Goal: Information Seeking & Learning: Learn about a topic

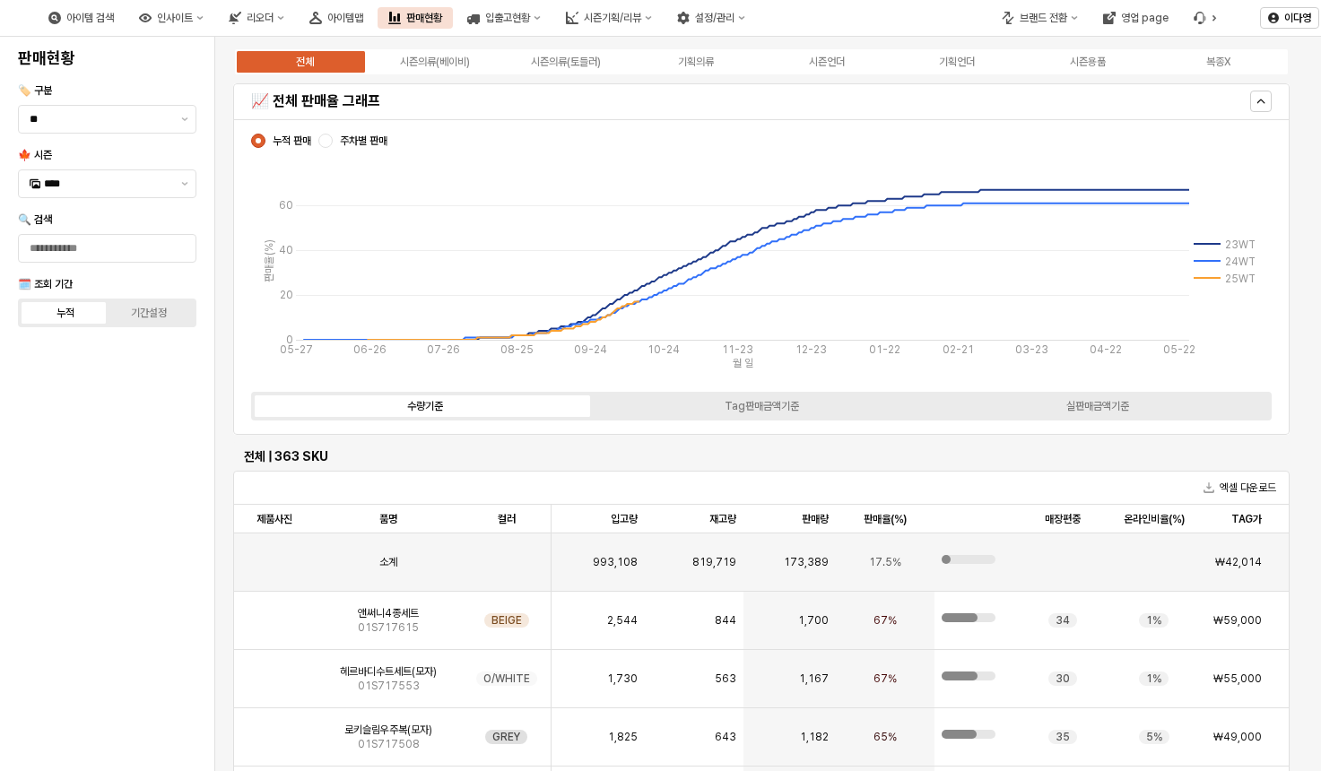
scroll to position [528, 0]
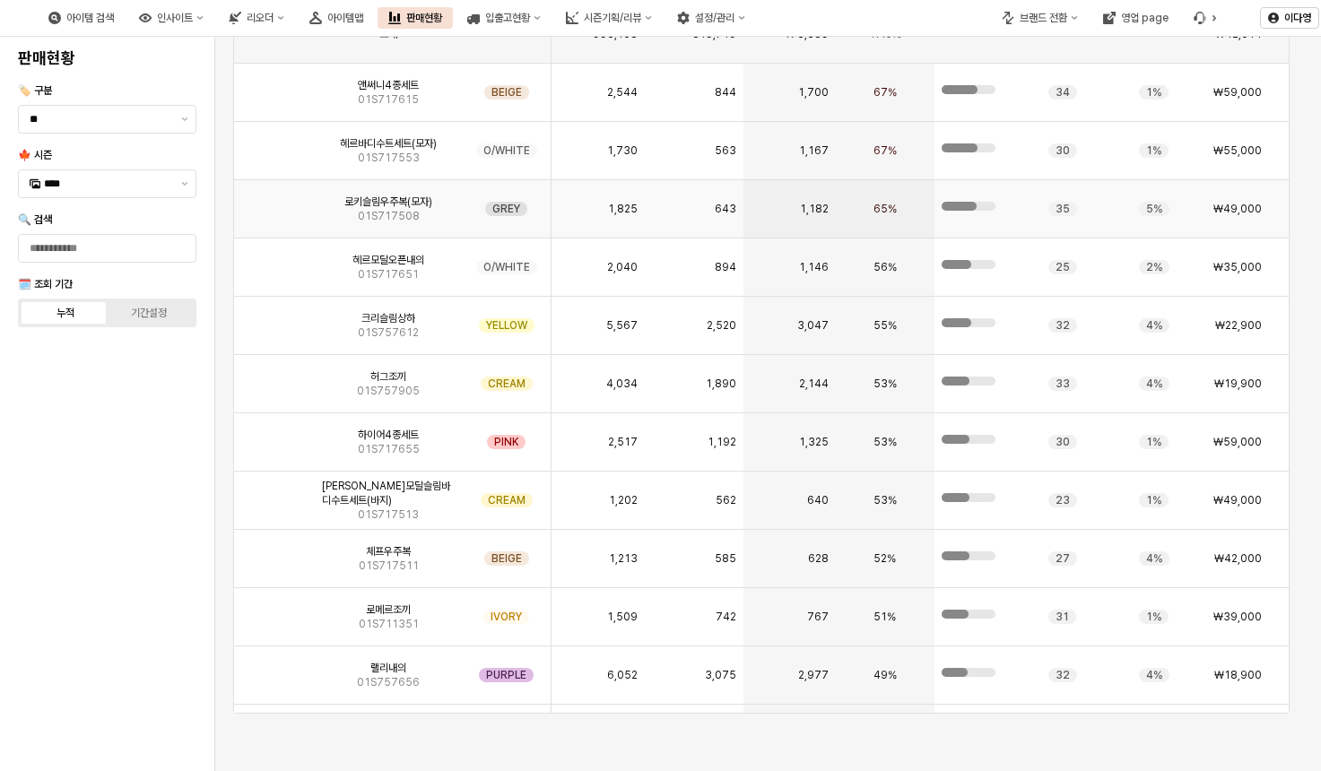
click at [389, 202] on span "로키슬림우주복(모자)" at bounding box center [388, 202] width 88 height 14
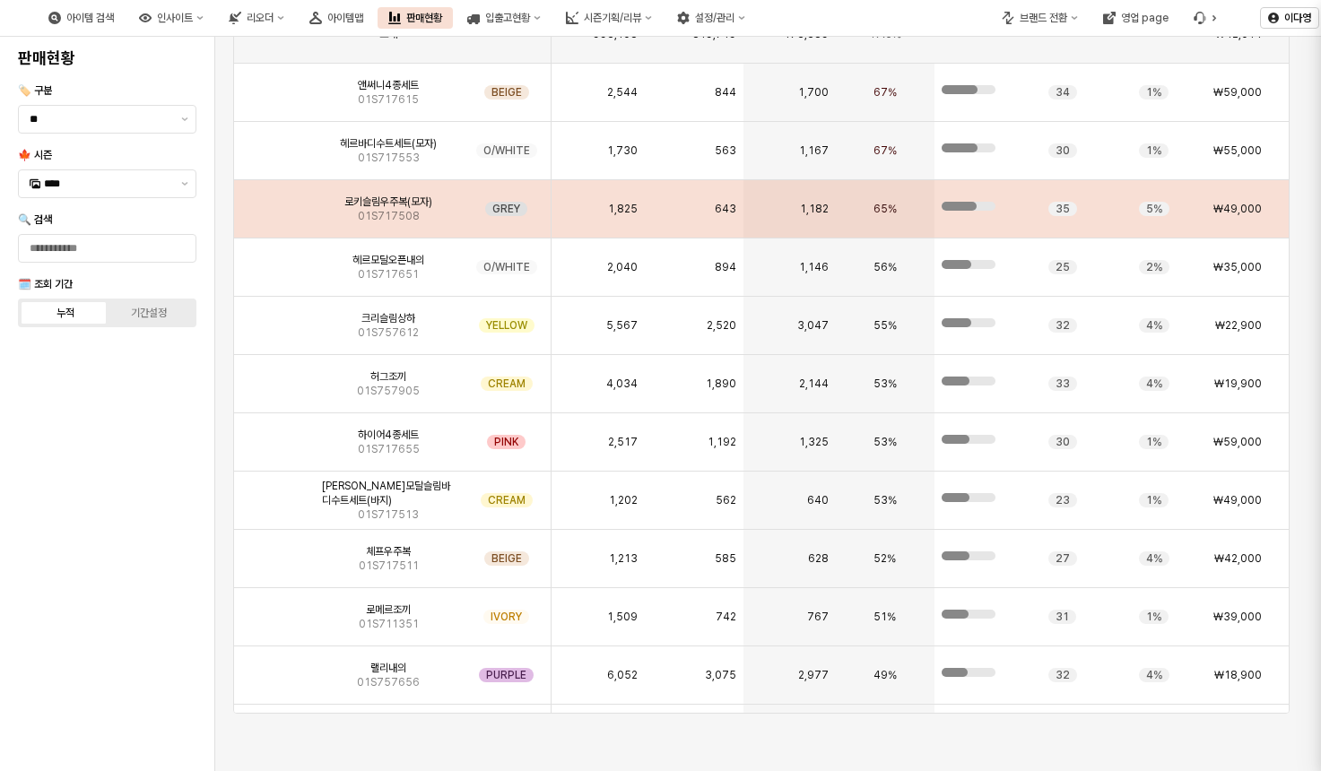
click at [280, 211] on div at bounding box center [660, 385] width 1321 height 771
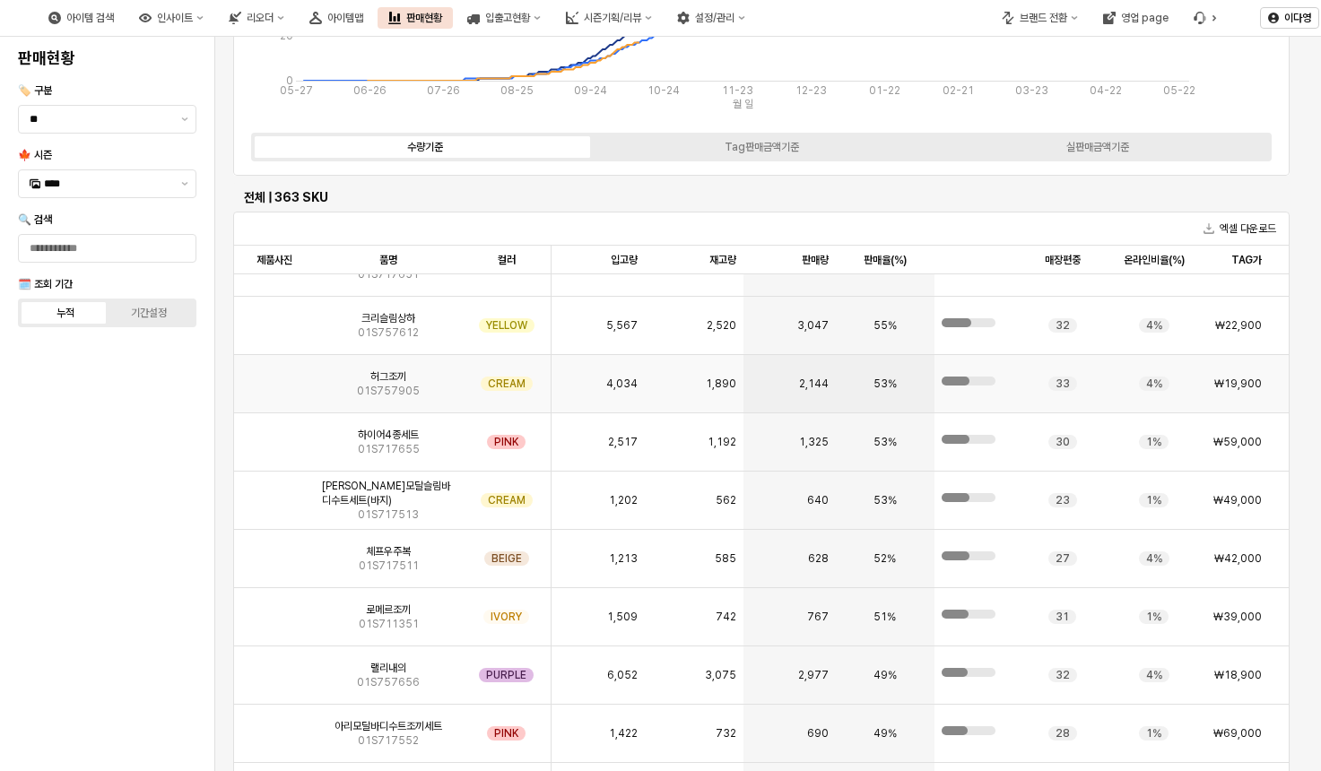
scroll to position [0, 0]
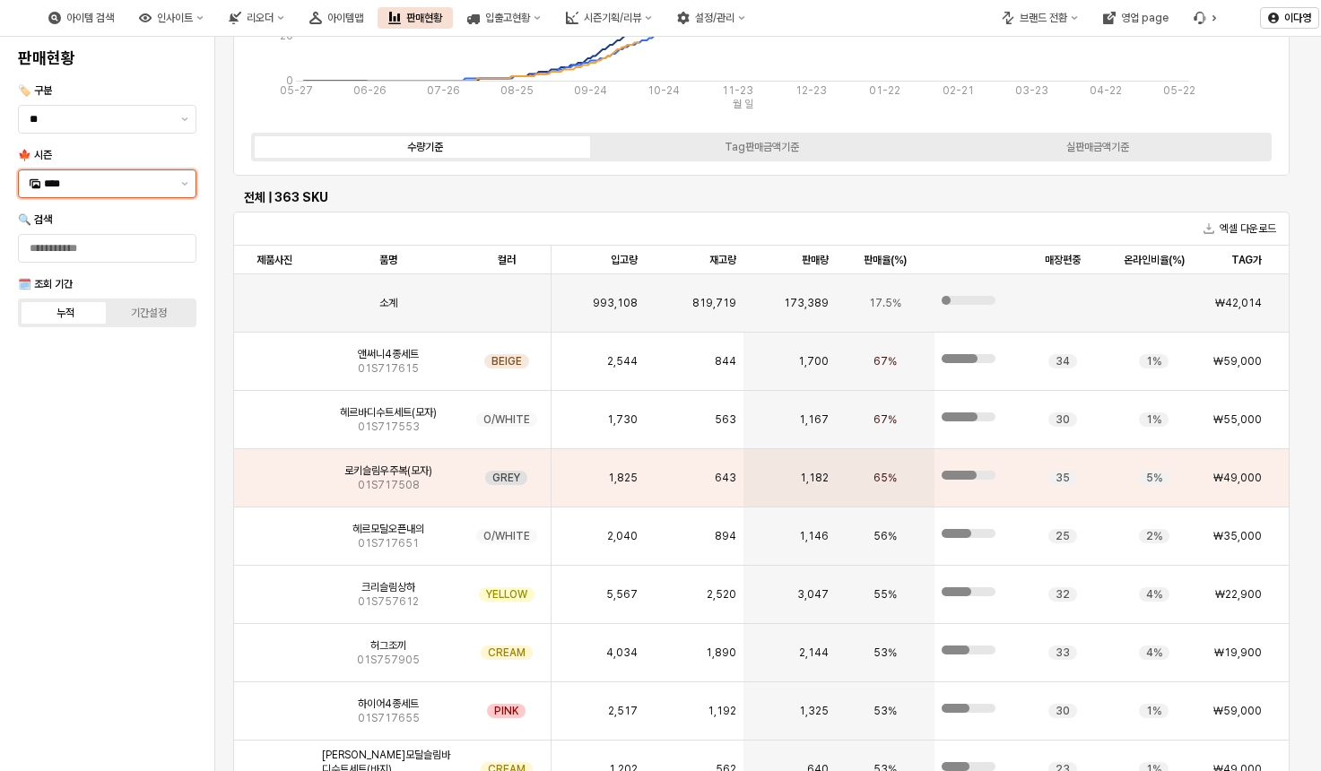
click at [122, 191] on input "****" at bounding box center [107, 184] width 126 height 18
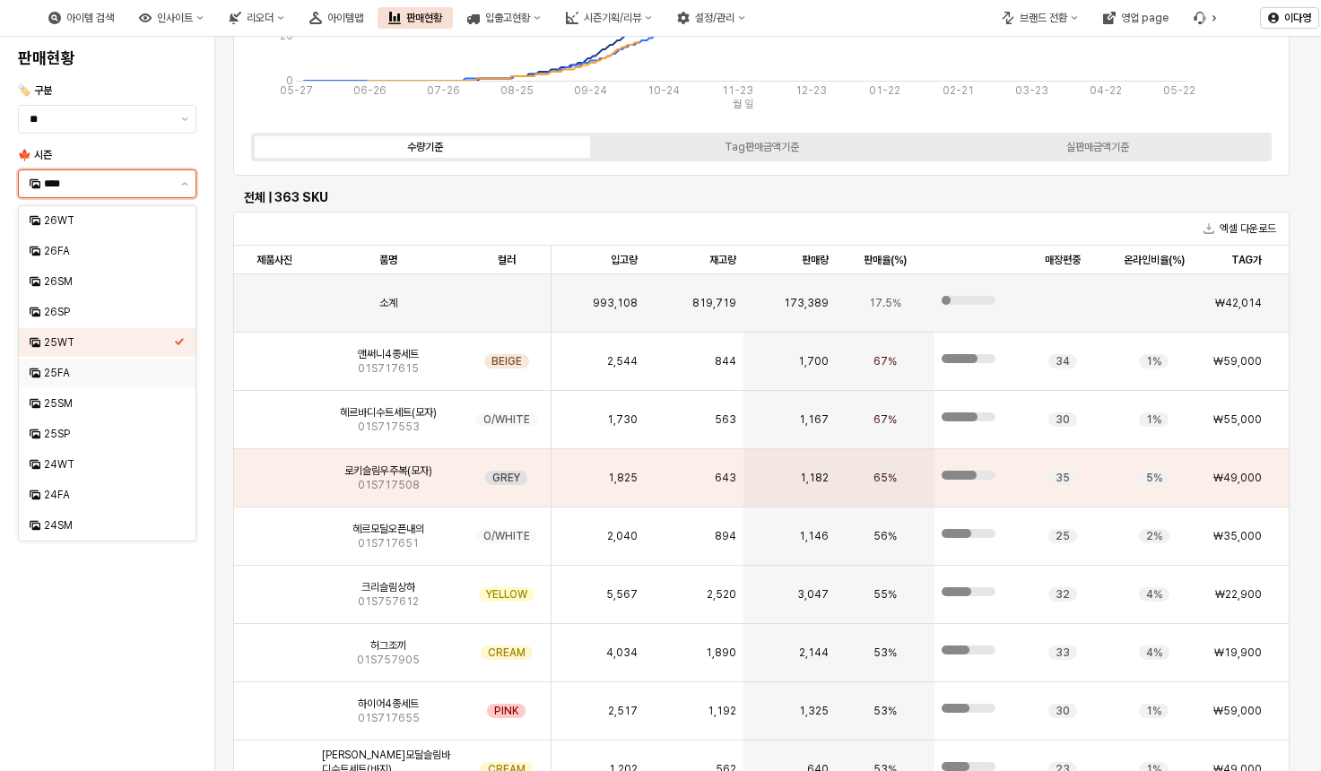
click at [74, 377] on div "25FA" at bounding box center [109, 373] width 130 height 14
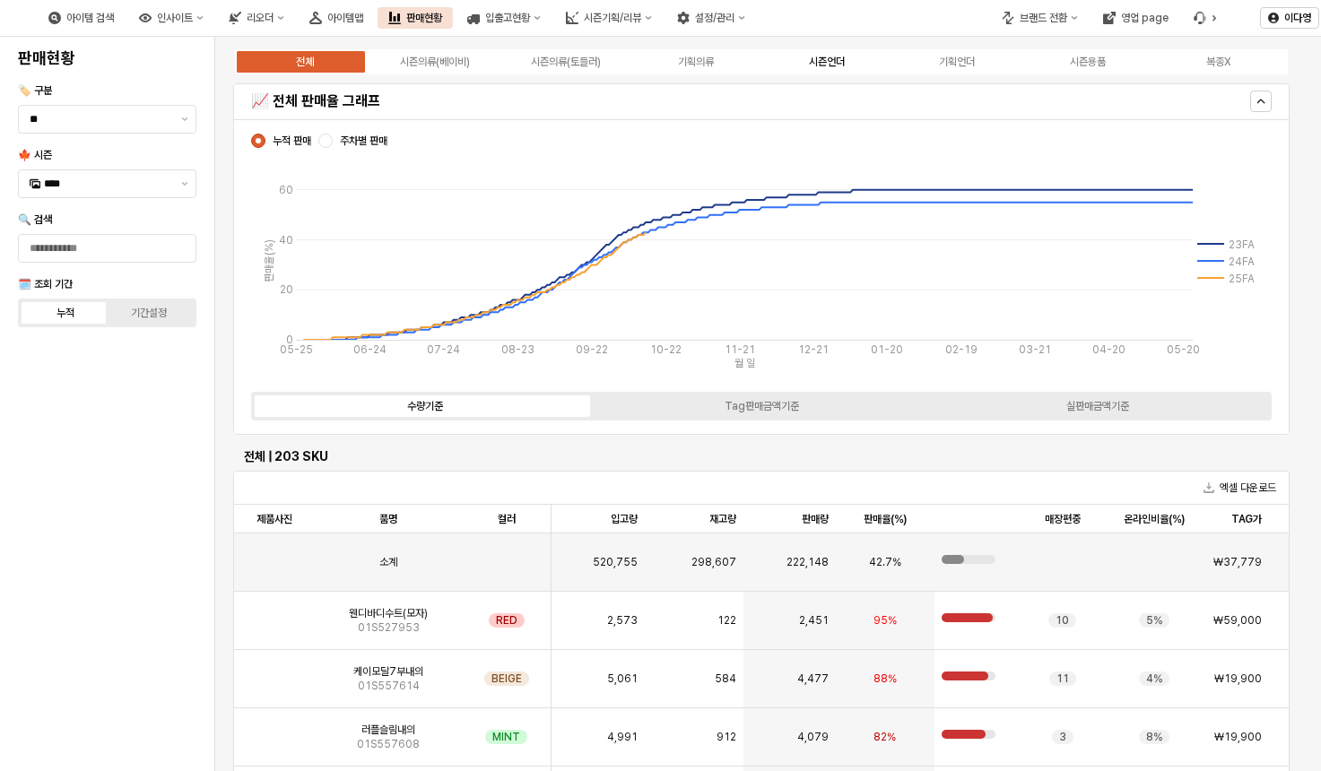
click at [817, 56] on div "시즌언더" at bounding box center [827, 62] width 36 height 13
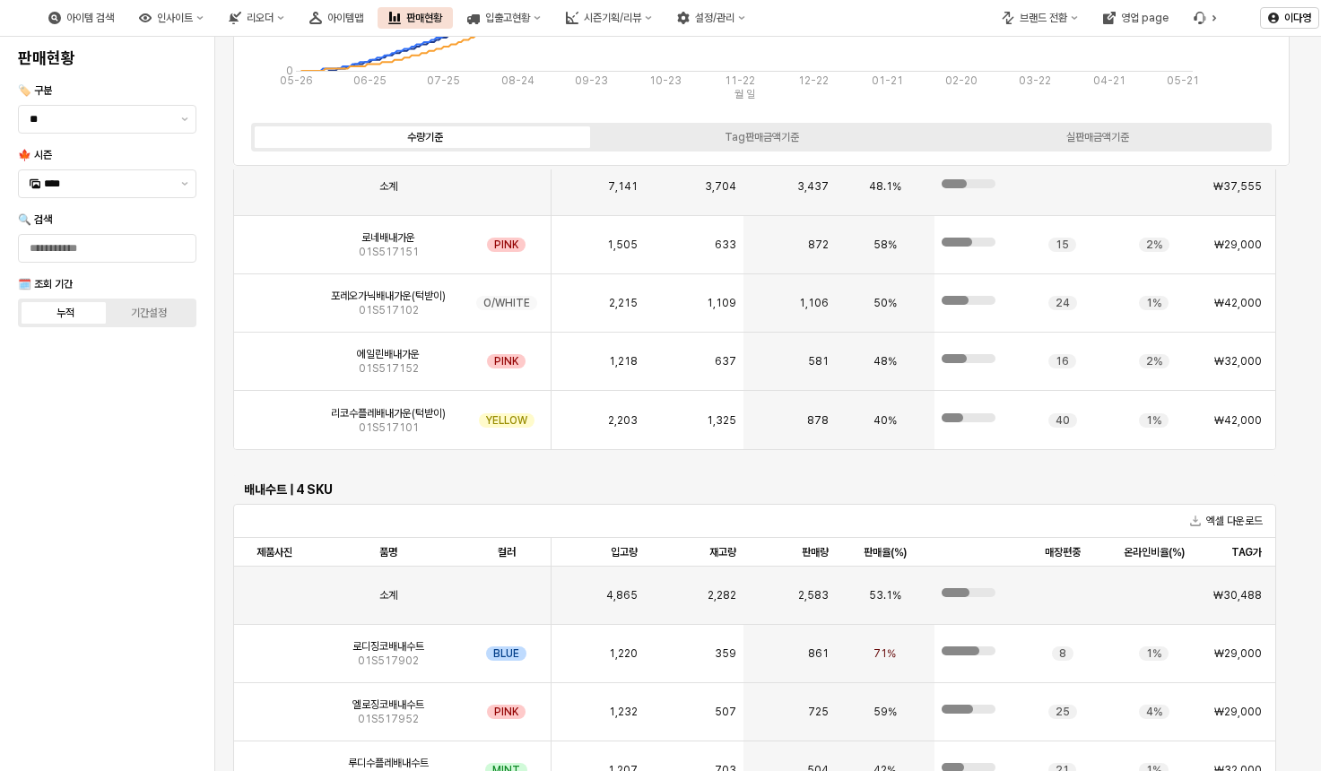
scroll to position [896, 0]
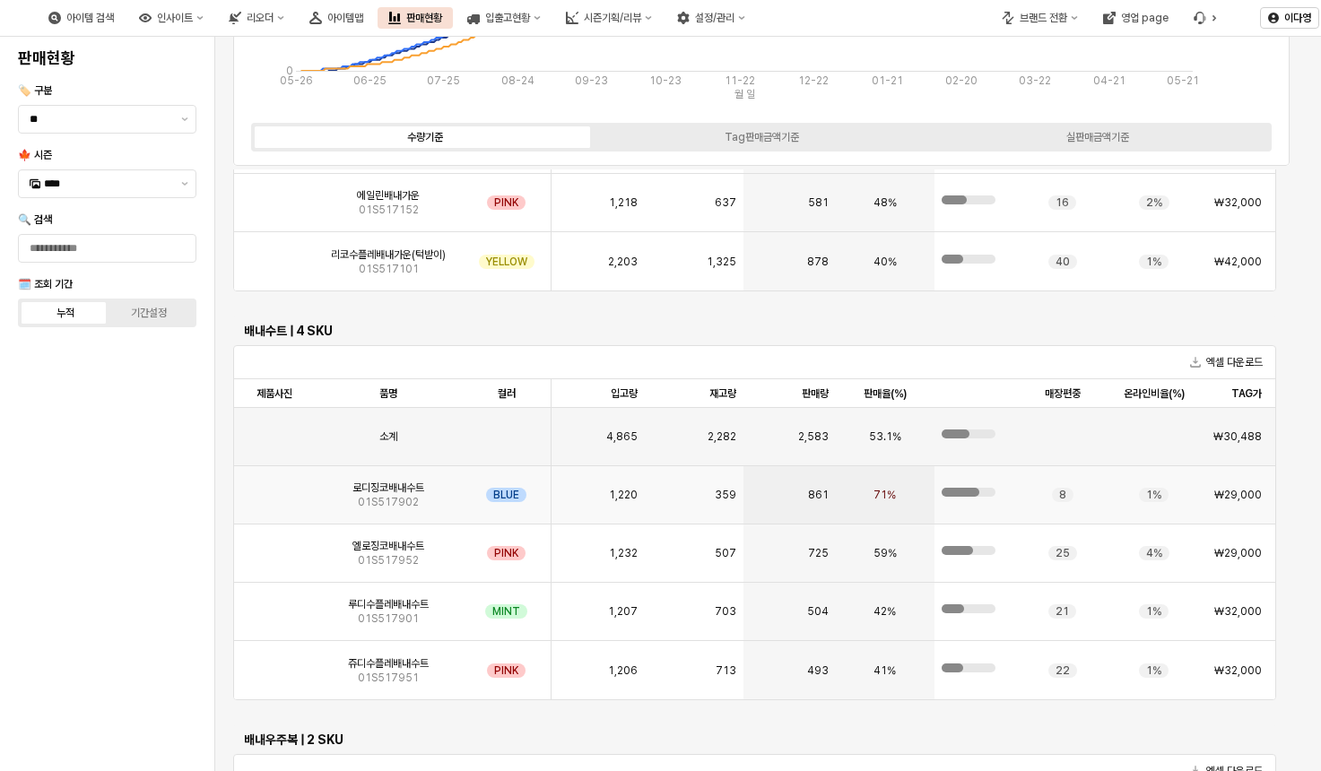
click at [274, 488] on img "App Frame" at bounding box center [274, 488] width 0 height 0
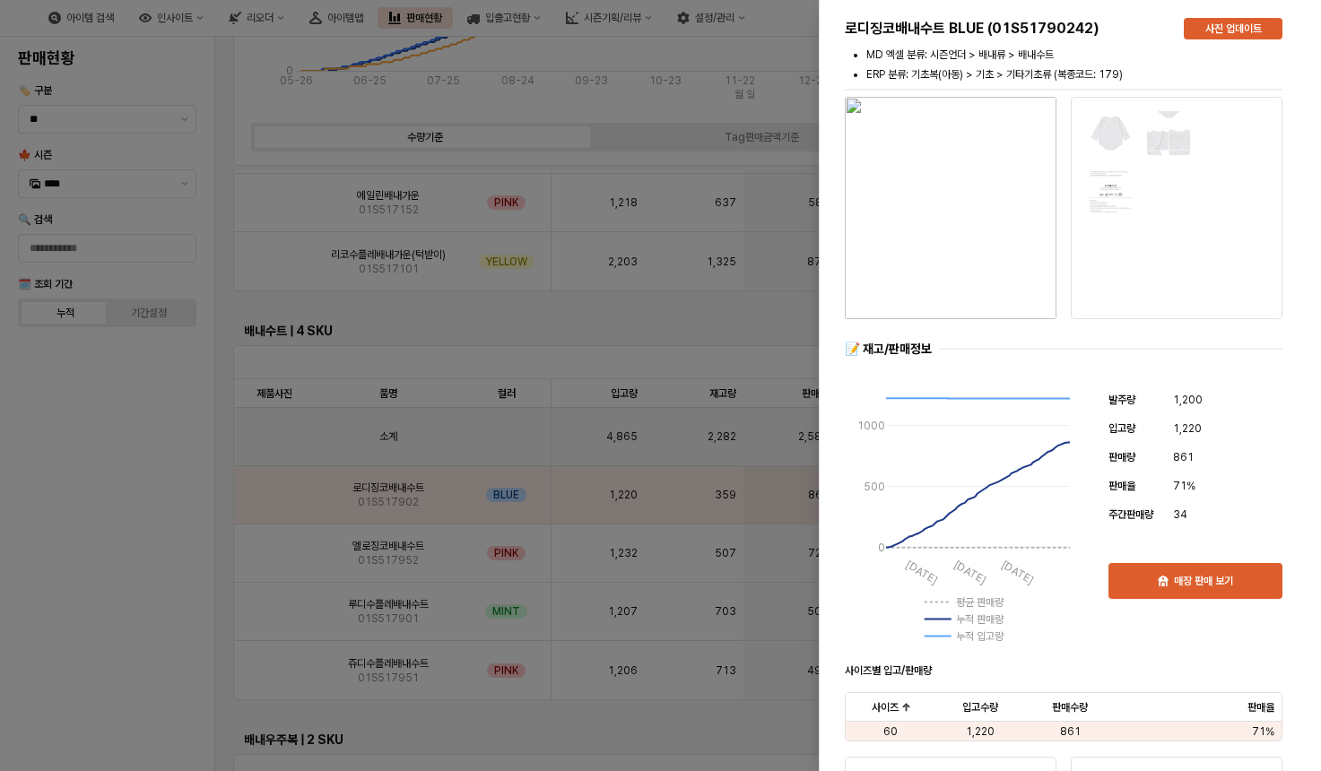
click at [137, 530] on div at bounding box center [660, 385] width 1321 height 771
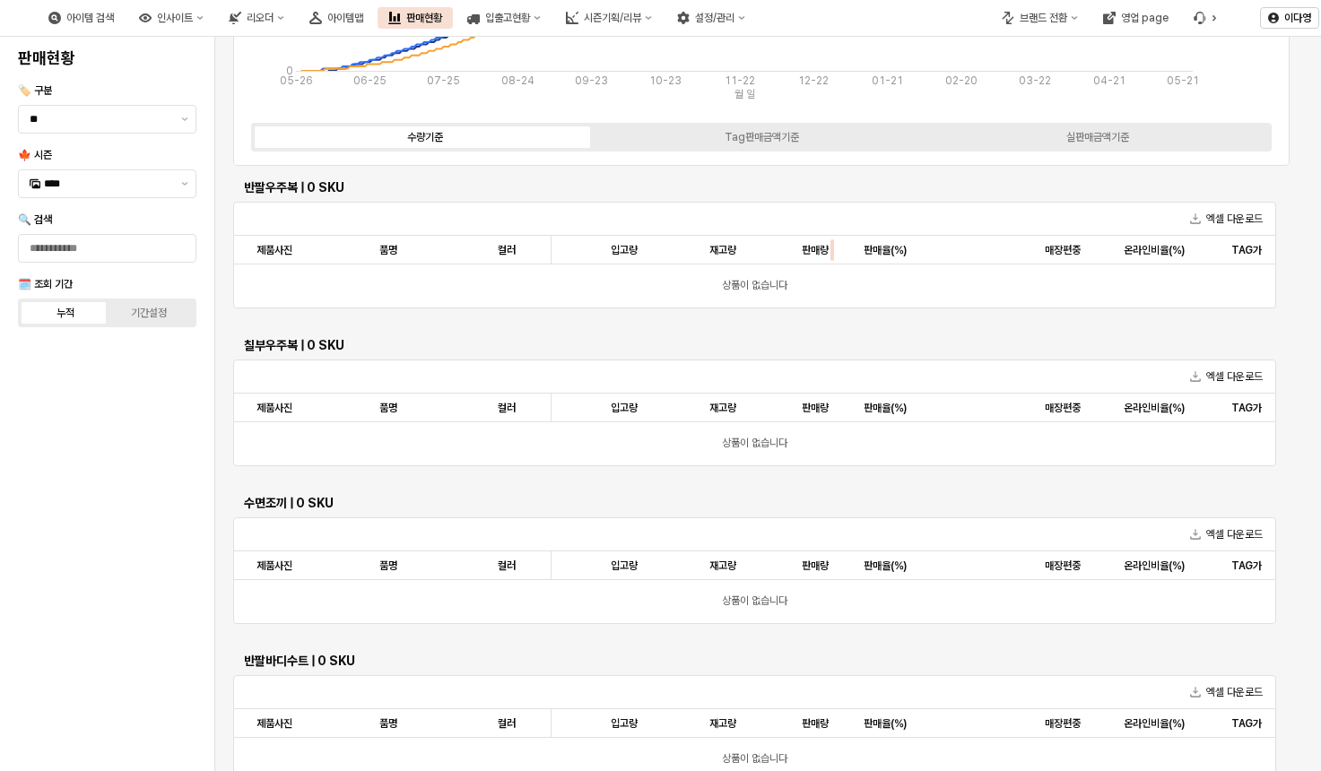
scroll to position [0, 0]
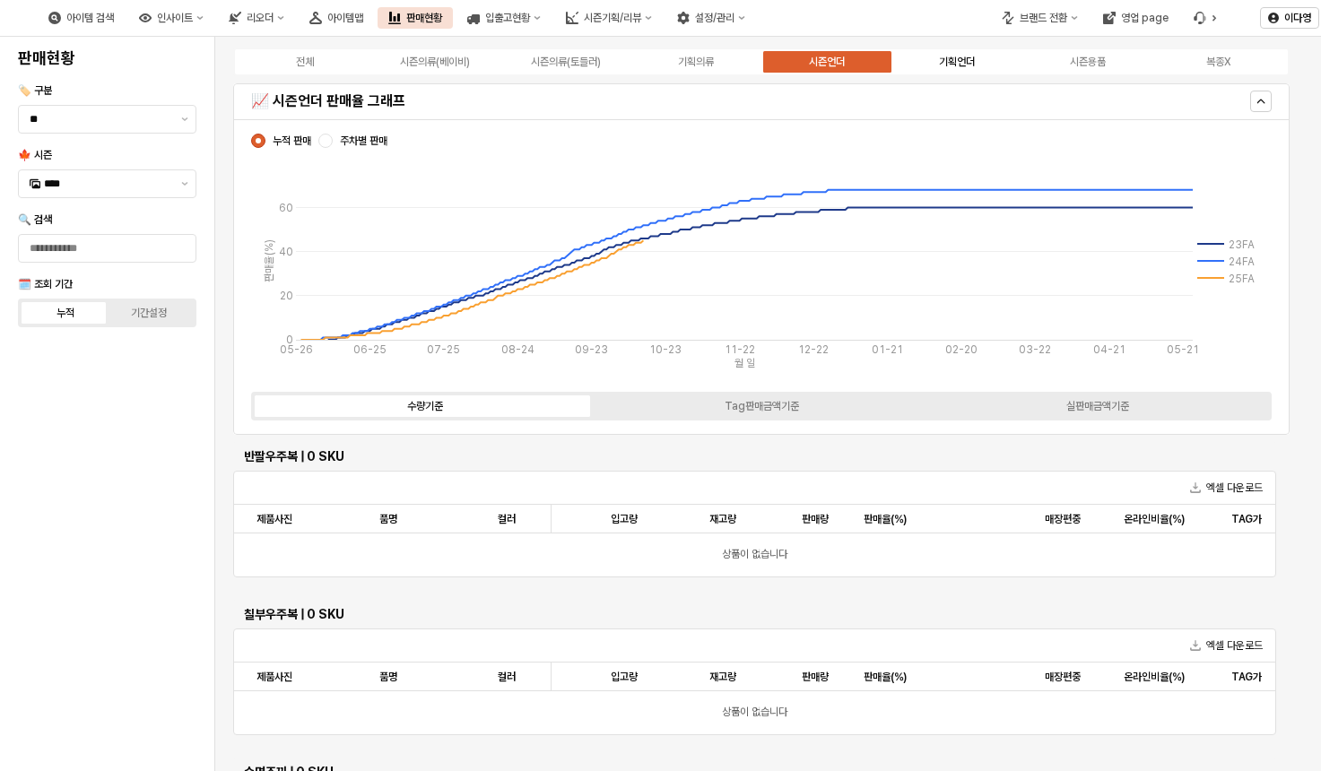
click at [950, 60] on div "기획언더" at bounding box center [957, 62] width 36 height 13
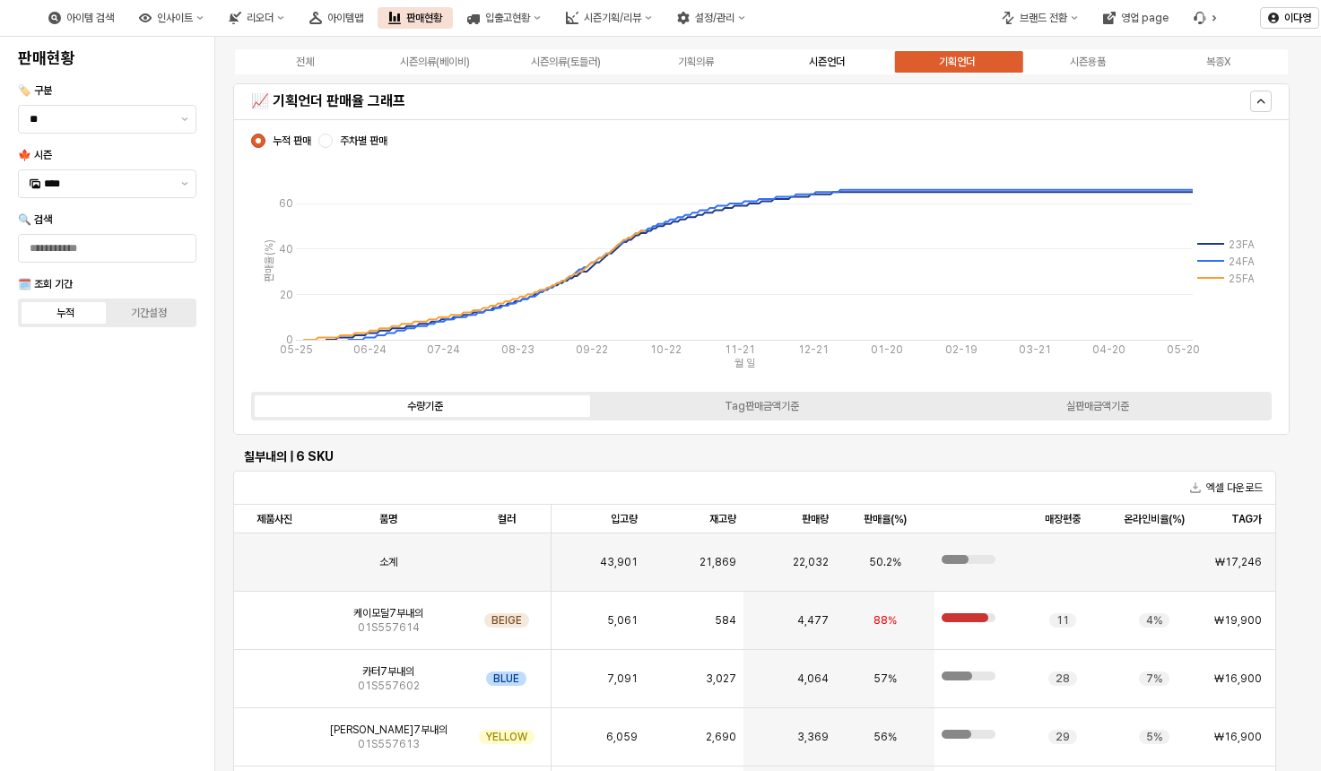
click at [828, 56] on div "시즌언더" at bounding box center [827, 62] width 36 height 13
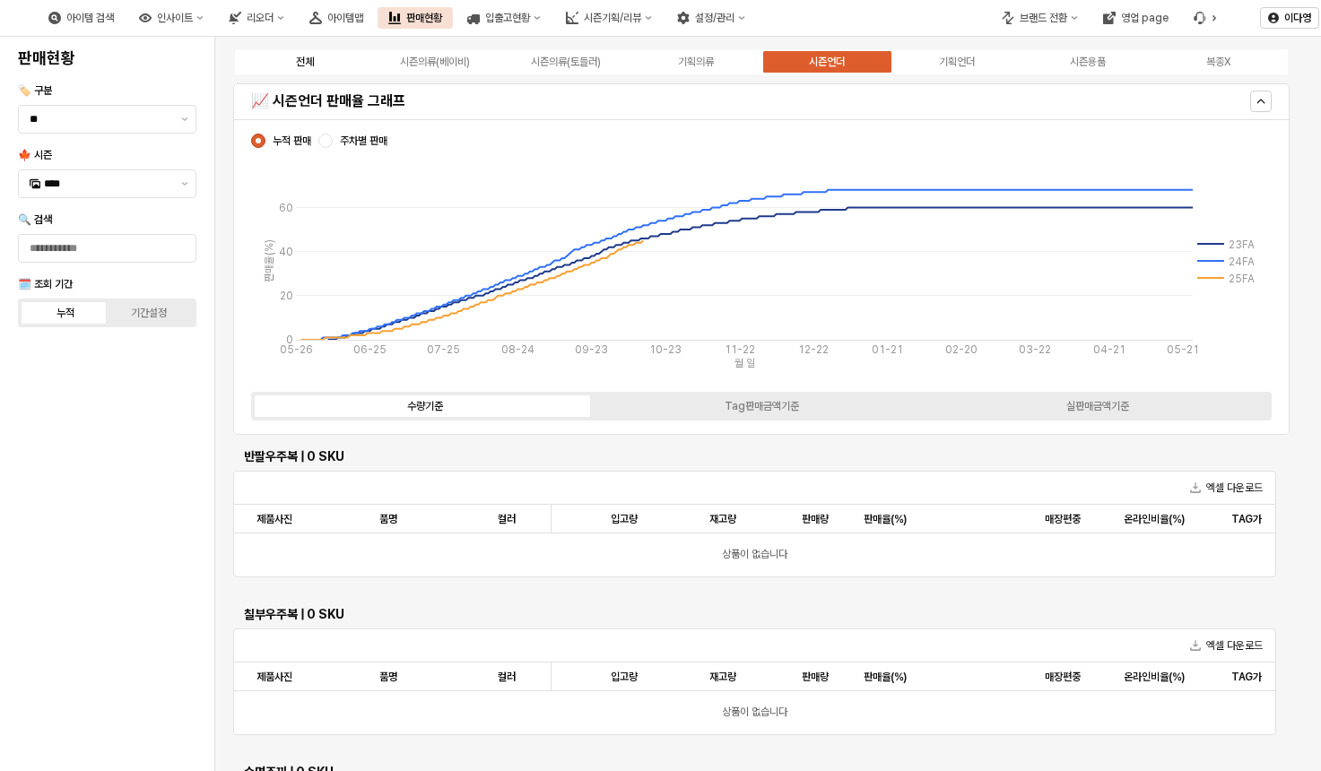
click at [307, 63] on div "전체" at bounding box center [305, 62] width 18 height 13
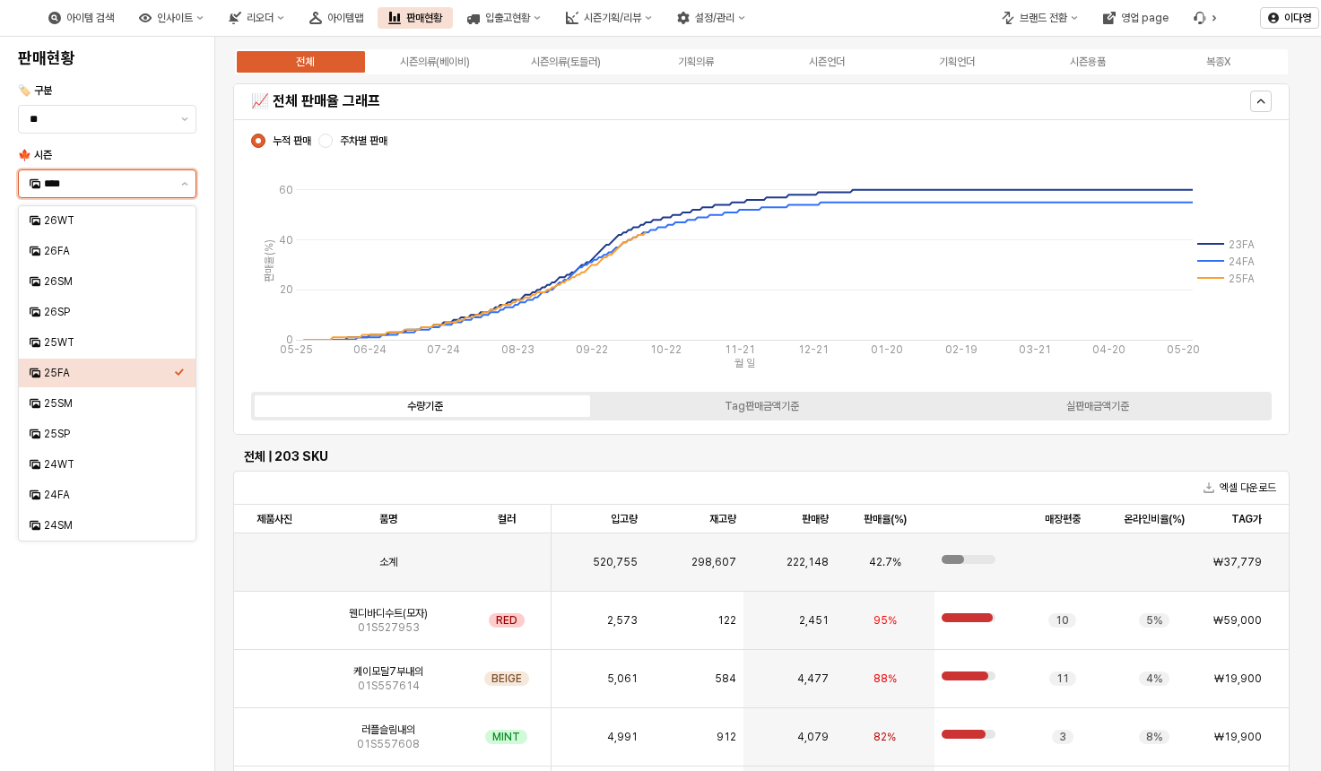
click at [63, 191] on input "****" at bounding box center [107, 184] width 126 height 18
click at [62, 333] on div "25WT" at bounding box center [107, 342] width 177 height 29
type input "****"
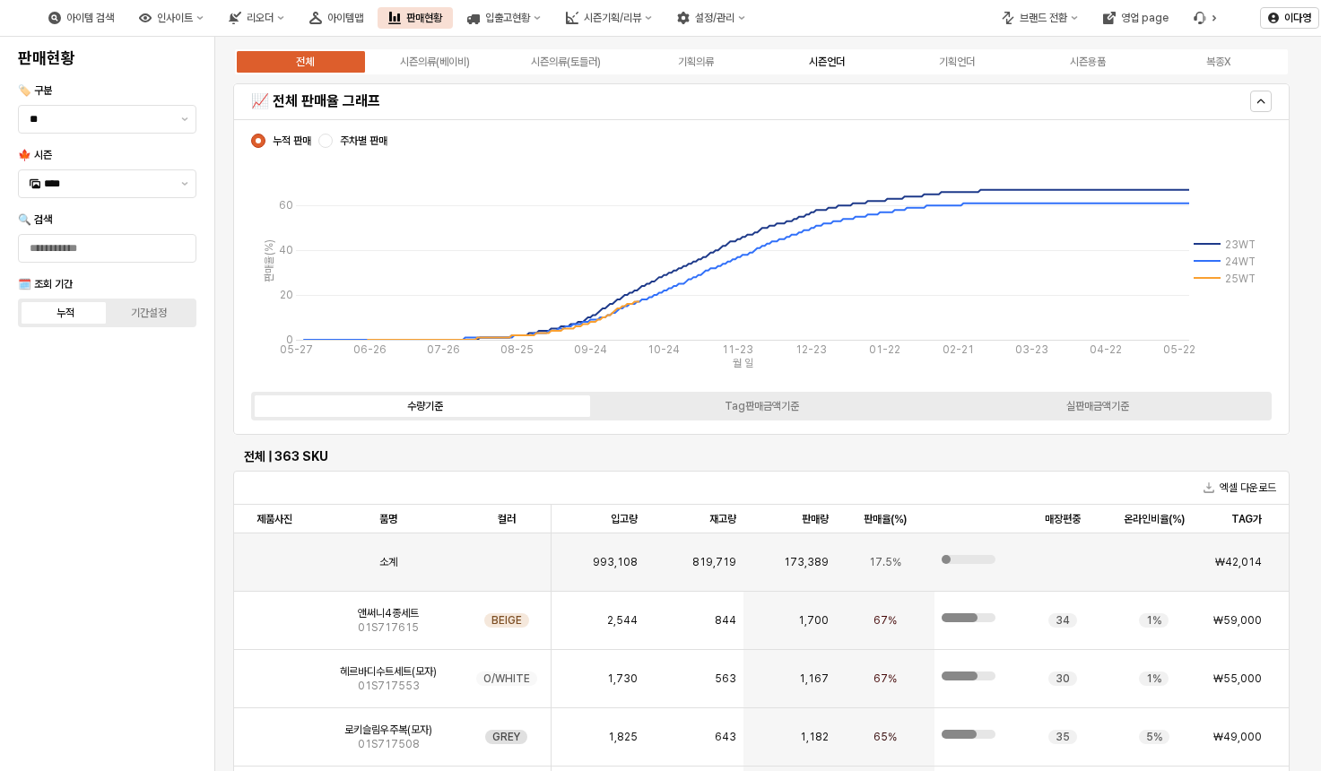
click at [812, 65] on div "시즌언더" at bounding box center [827, 62] width 36 height 13
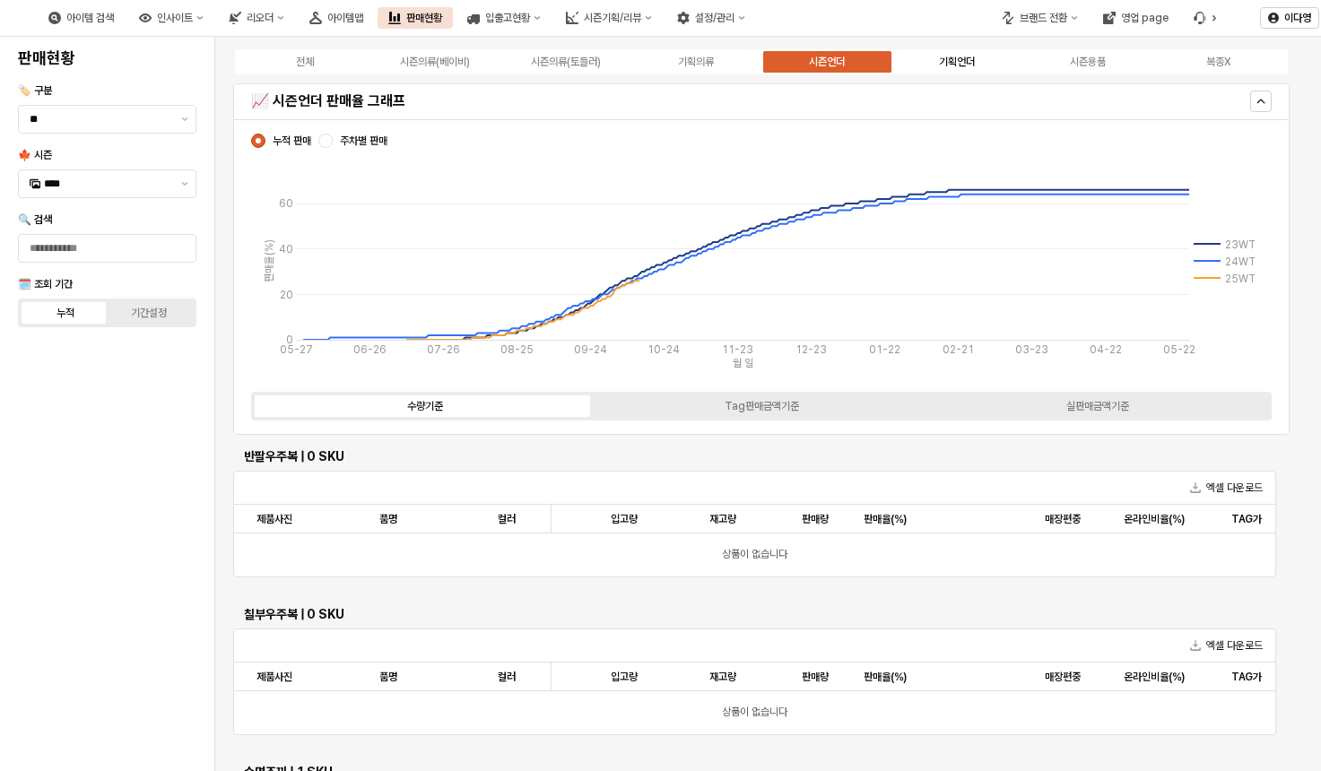
click at [954, 60] on div "기획언더" at bounding box center [957, 62] width 36 height 13
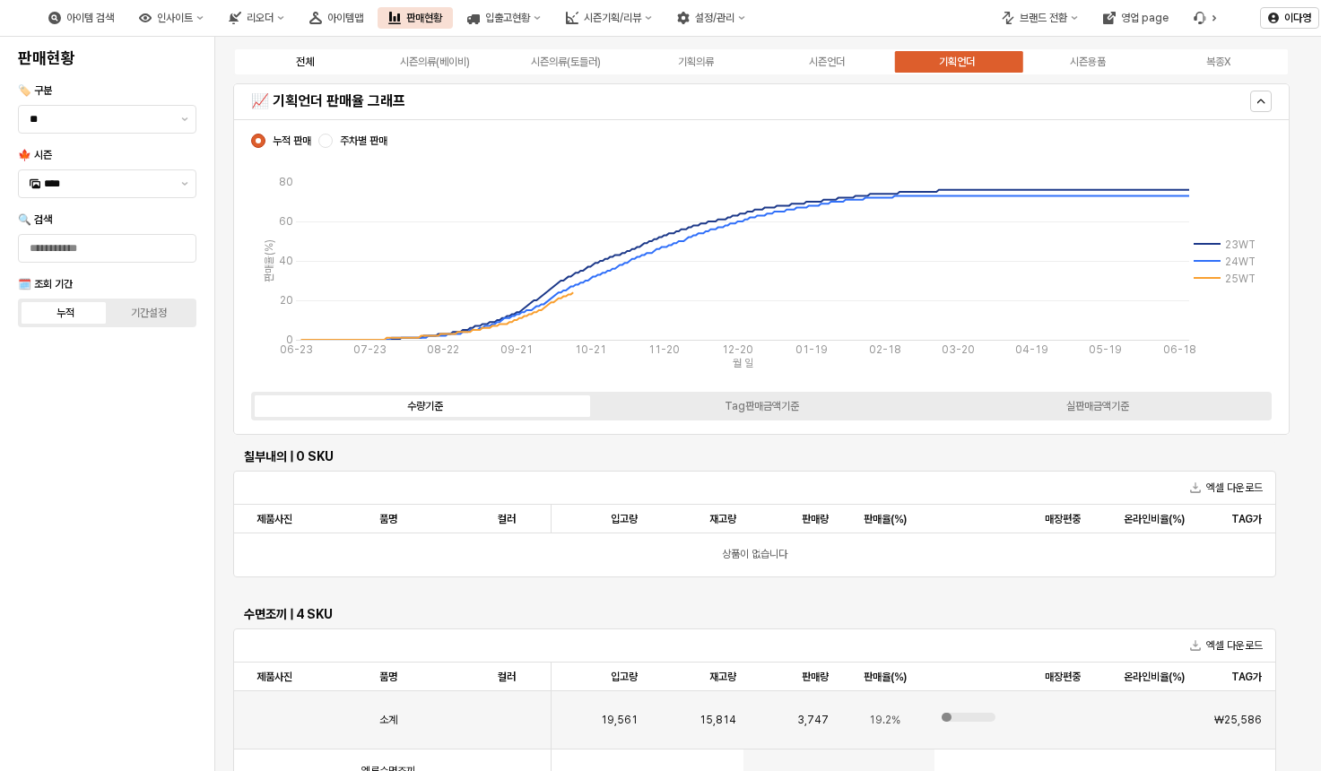
click at [310, 67] on div "전체" at bounding box center [305, 62] width 18 height 13
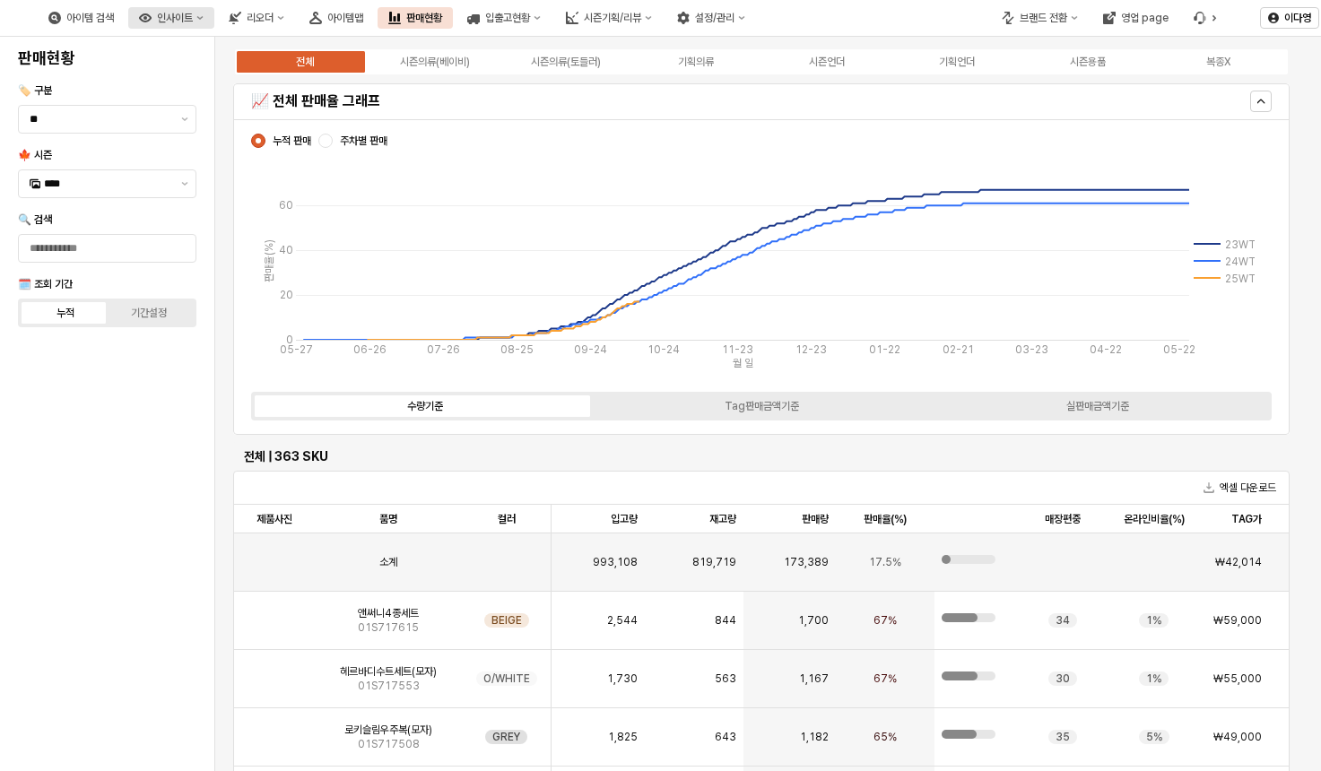
click at [193, 22] on div "인사이트" at bounding box center [175, 18] width 36 height 13
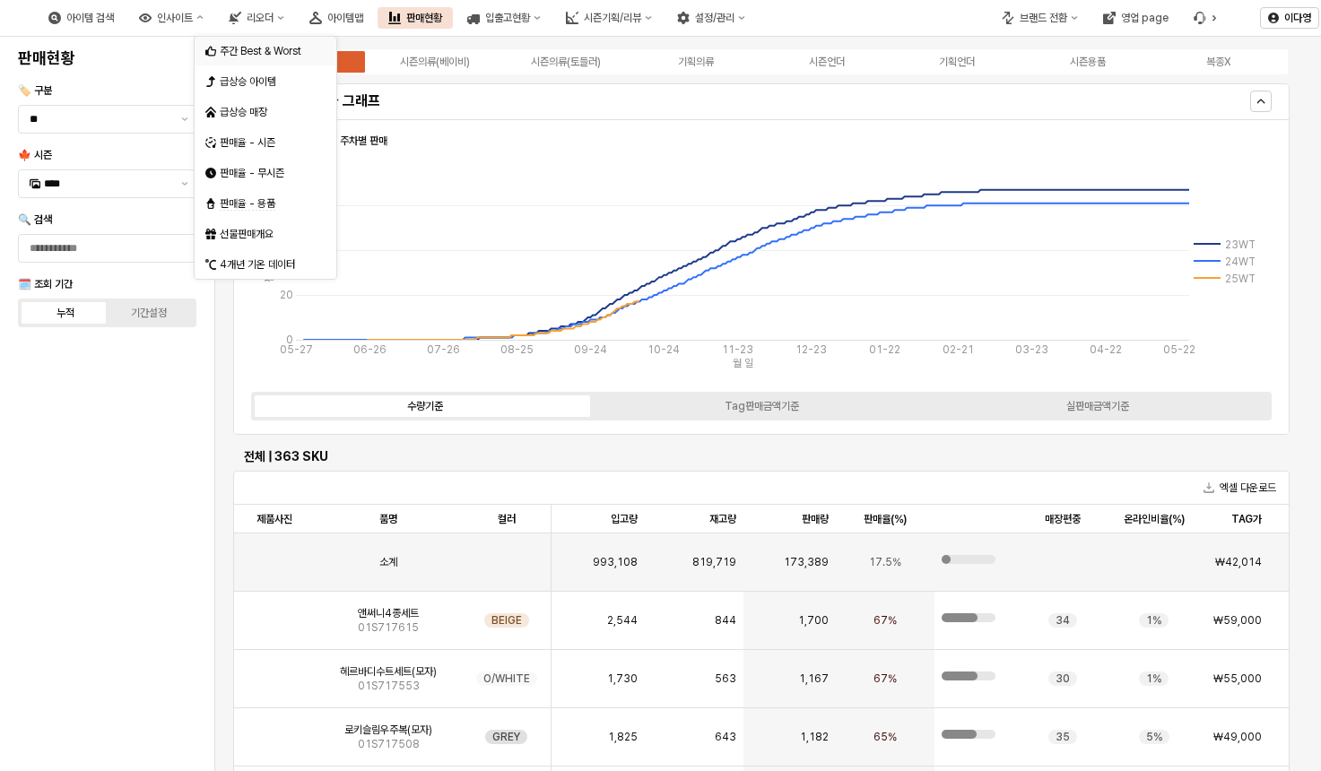
click at [250, 56] on div "주간 Best & Worst" at bounding box center [267, 51] width 95 height 14
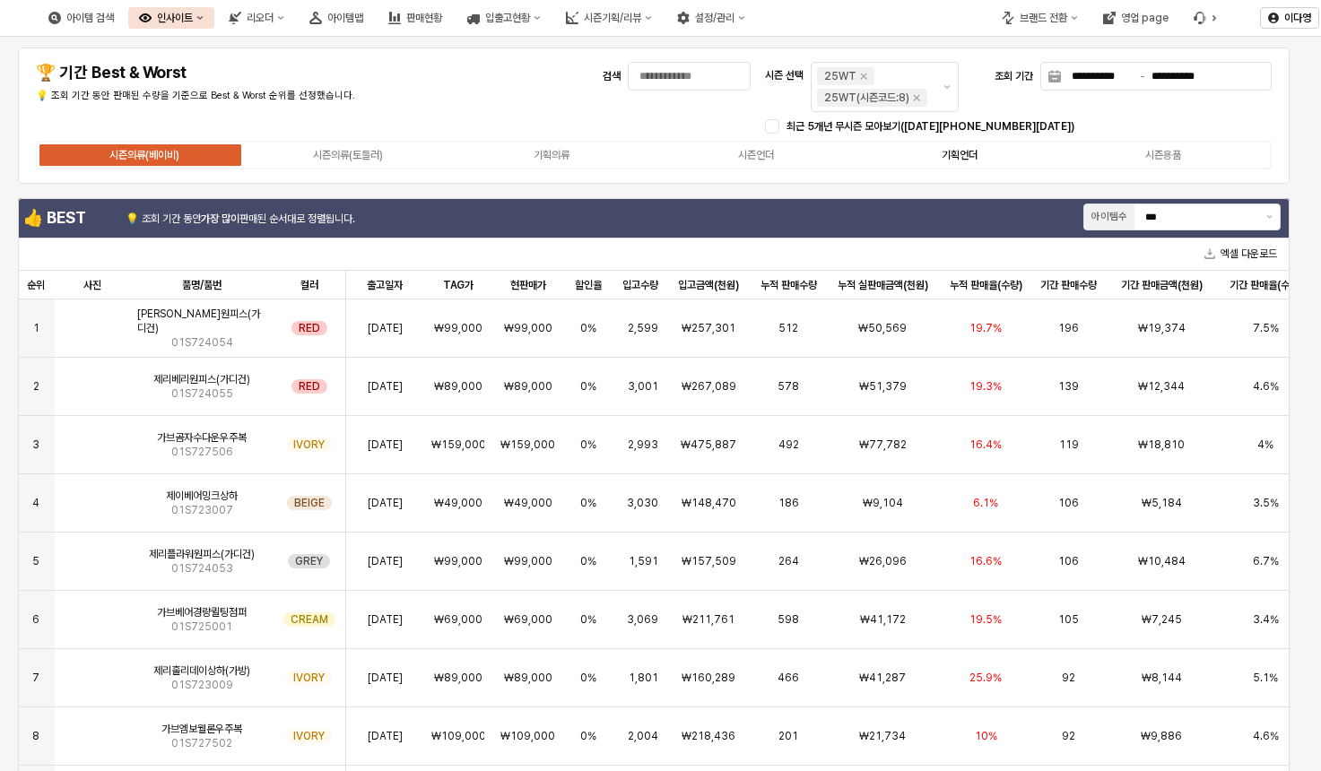
click at [938, 152] on label "기획언더" at bounding box center [958, 155] width 203 height 16
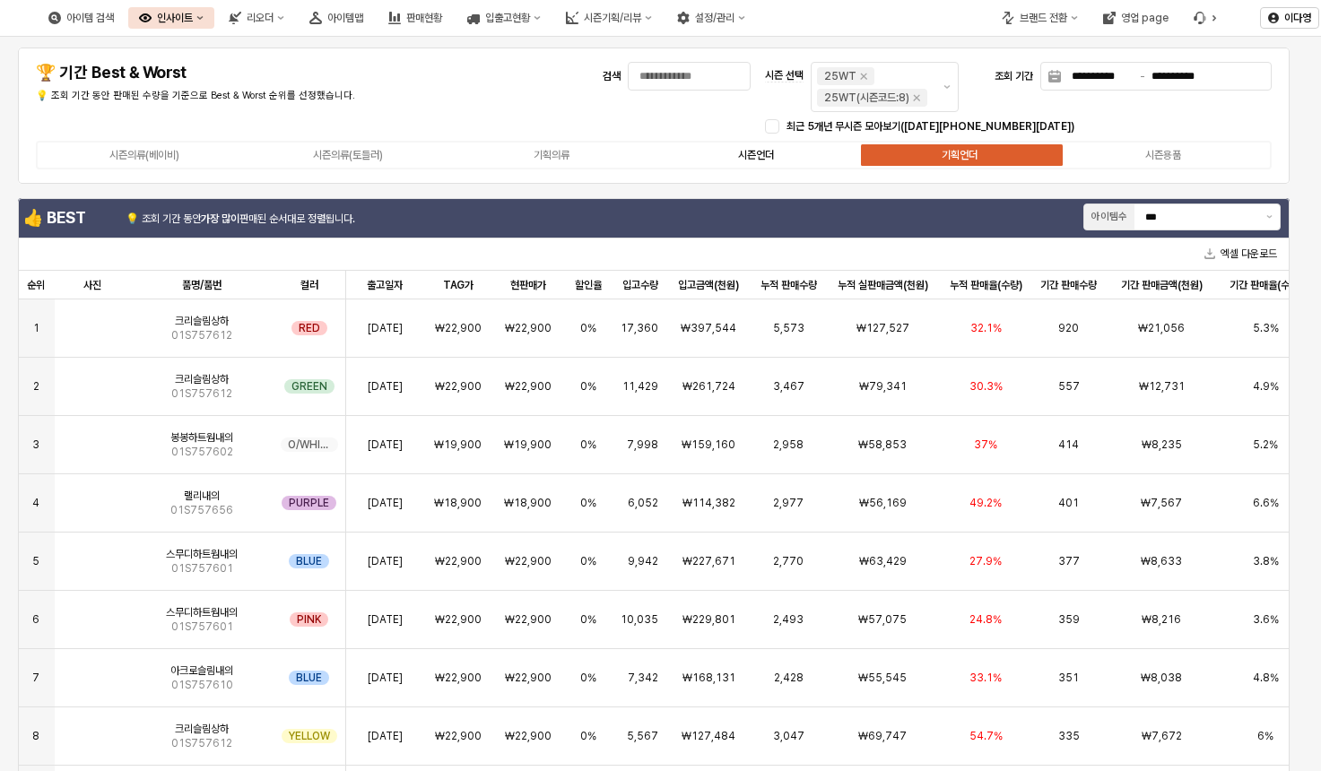
click at [763, 155] on div "시즌언더" at bounding box center [756, 155] width 36 height 13
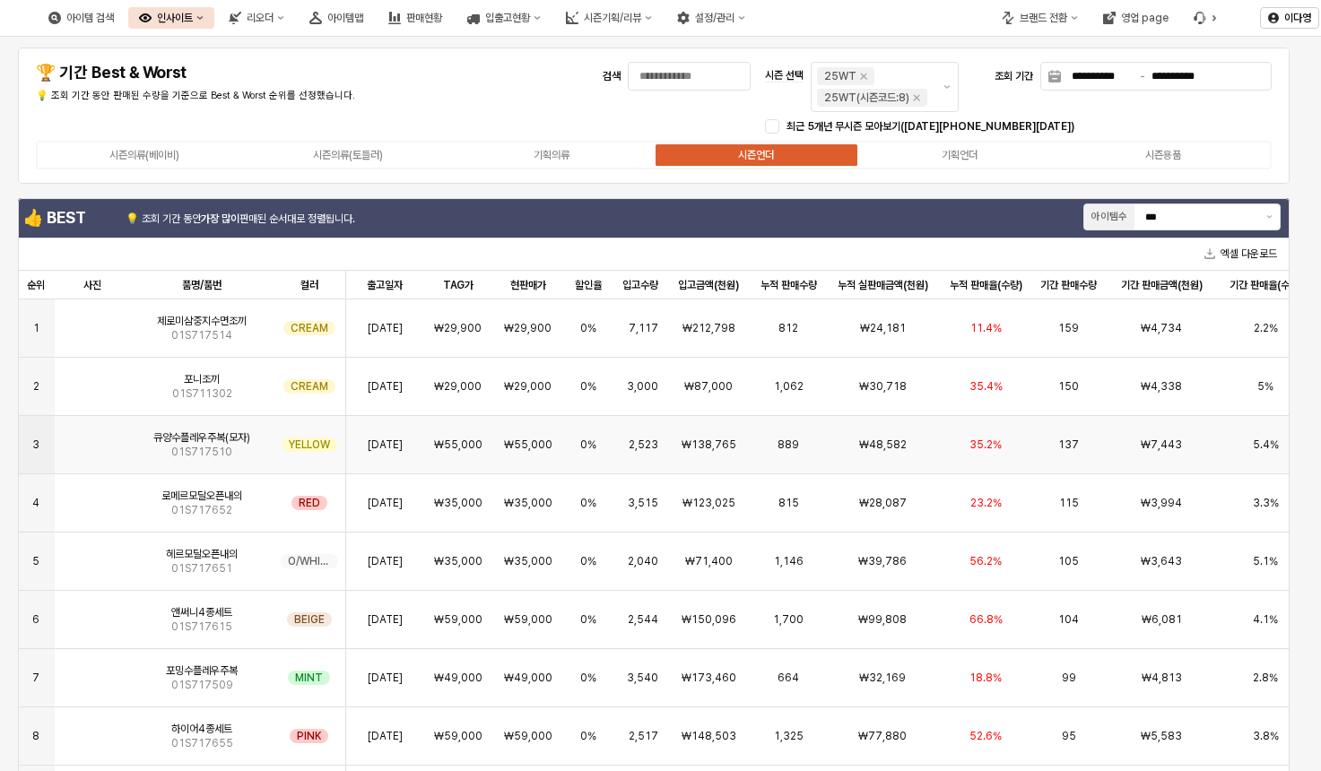
click at [92, 437] on img "App Frame" at bounding box center [92, 437] width 0 height 0
